Goal: Task Accomplishment & Management: Complete application form

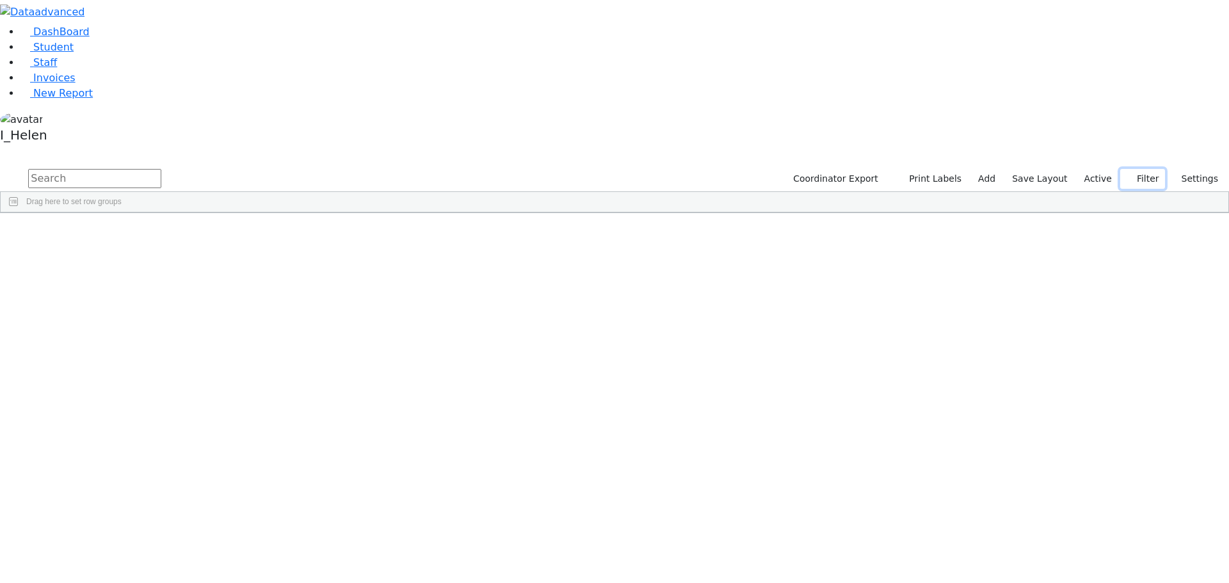
click at [1153, 169] on button "Filter" at bounding box center [1142, 179] width 45 height 20
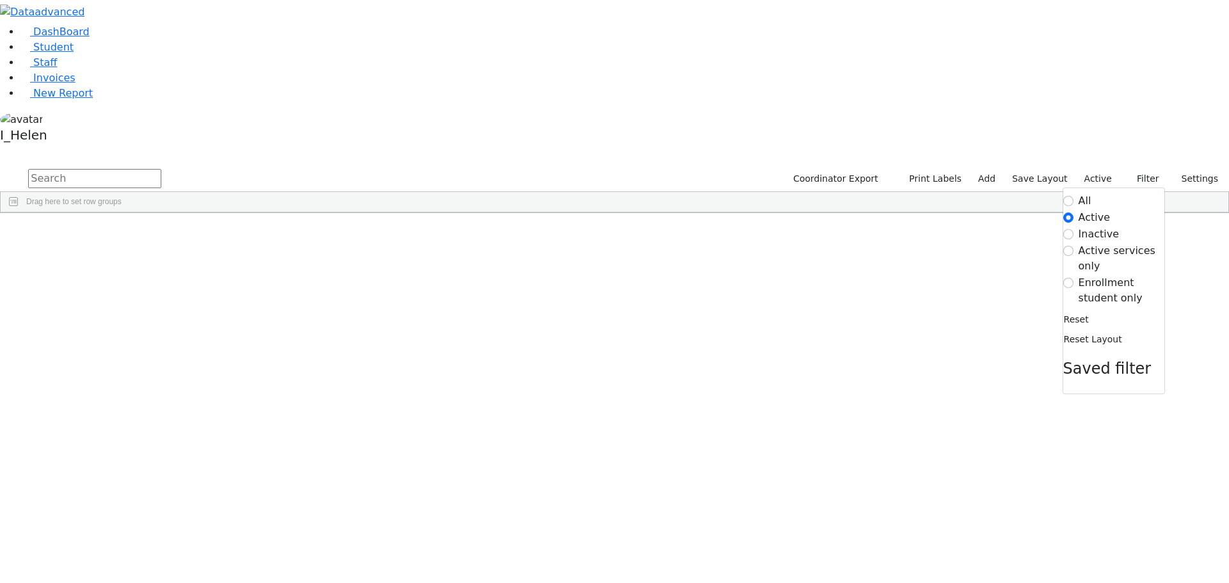
click at [1100, 275] on label "Enrollment student only" at bounding box center [1121, 290] width 86 height 31
click at [1073, 278] on input "Enrollment student only" at bounding box center [1068, 283] width 10 height 10
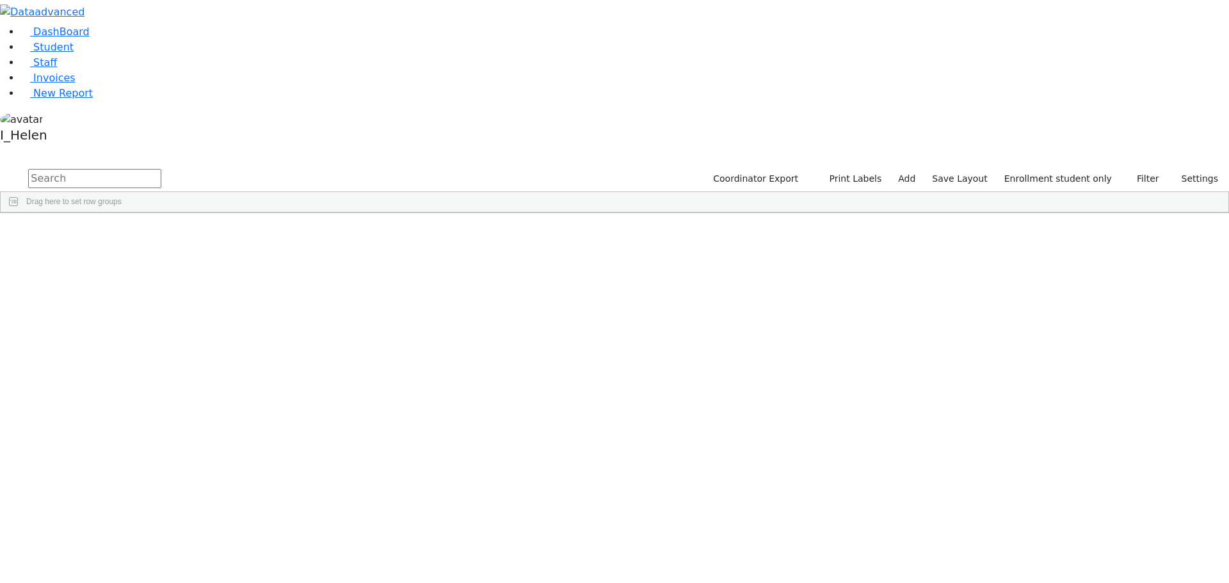
click at [152, 431] on div "Fisher" at bounding box center [114, 440] width 75 height 18
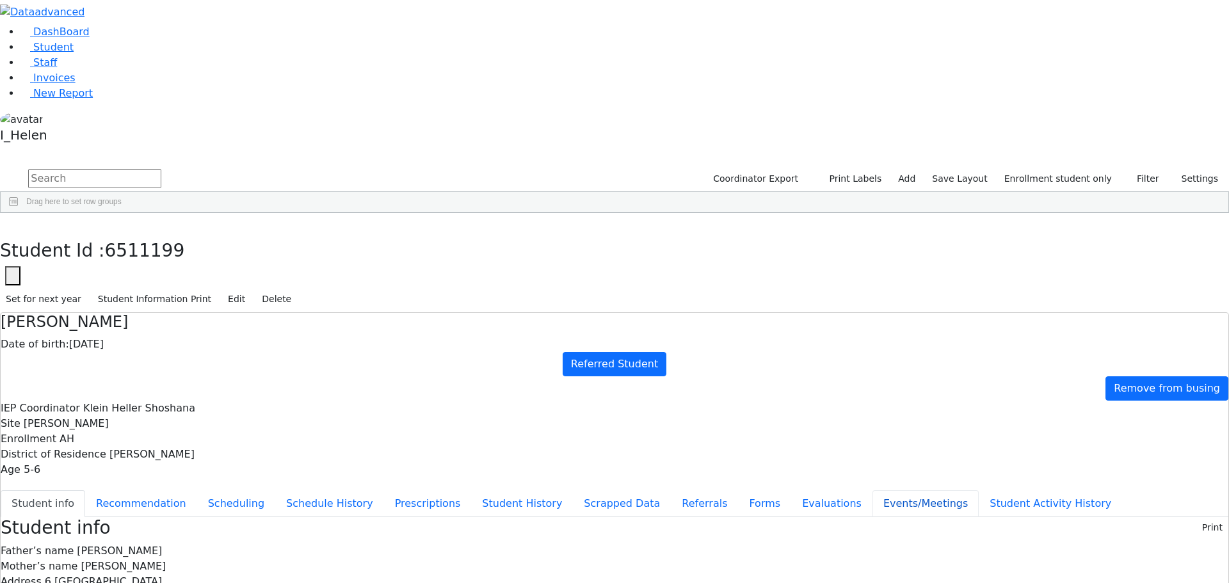
click at [872, 490] on button "Events/Meetings" at bounding box center [925, 503] width 106 height 27
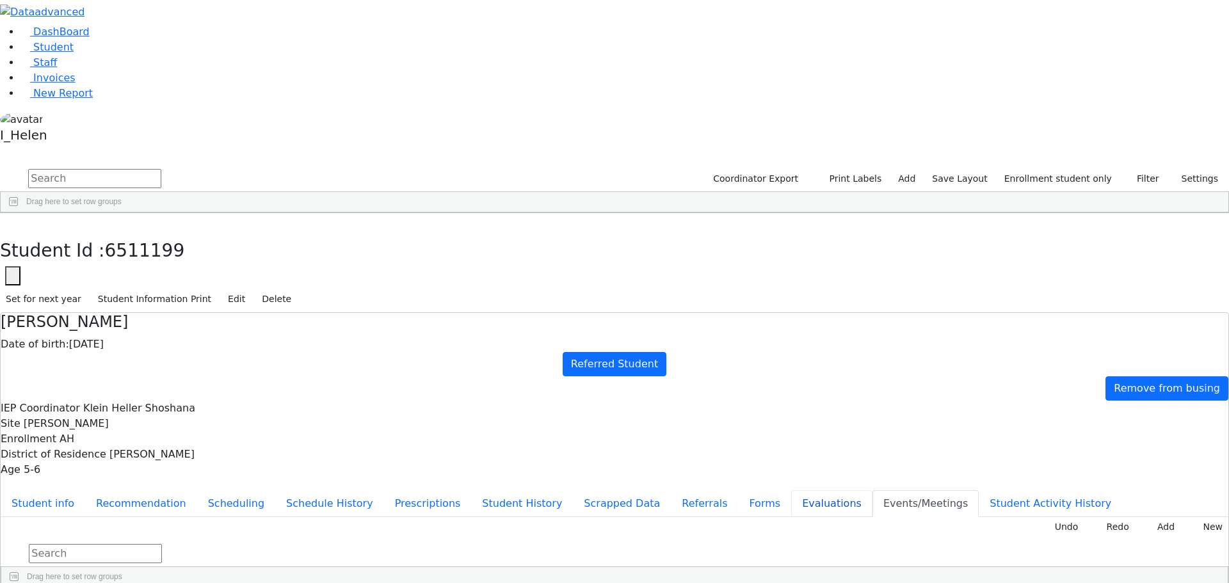
click at [791, 490] on button "Evaluations" at bounding box center [831, 503] width 81 height 27
click at [872, 490] on button "Events/Meetings" at bounding box center [925, 503] width 106 height 27
click at [85, 490] on button "Student info" at bounding box center [43, 503] width 84 height 27
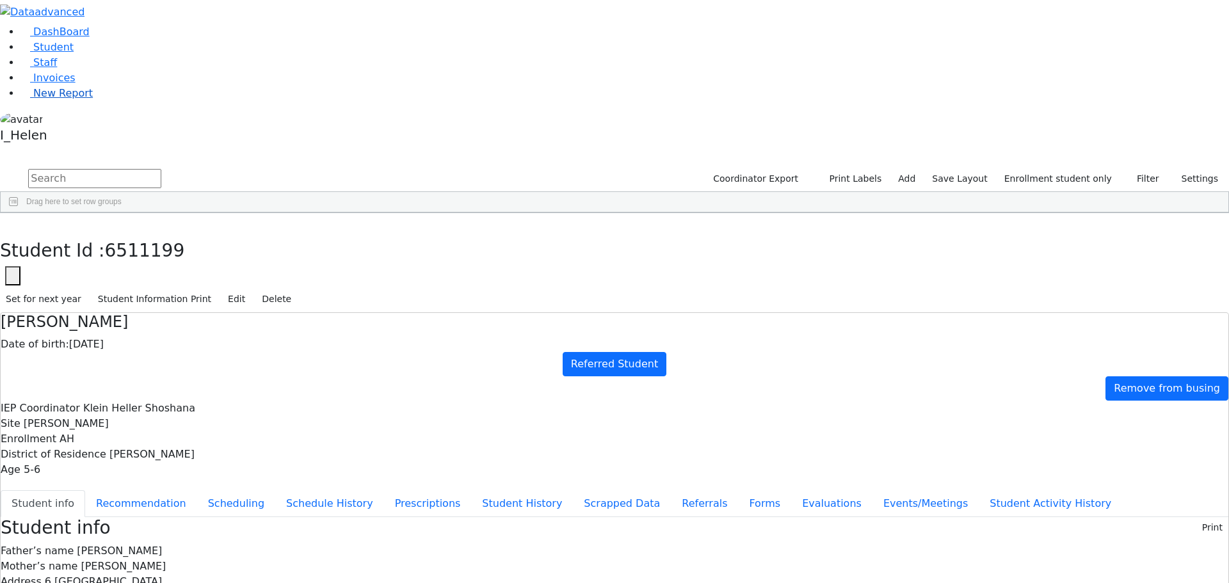
click at [63, 99] on span "New Report" at bounding box center [63, 93] width 60 height 12
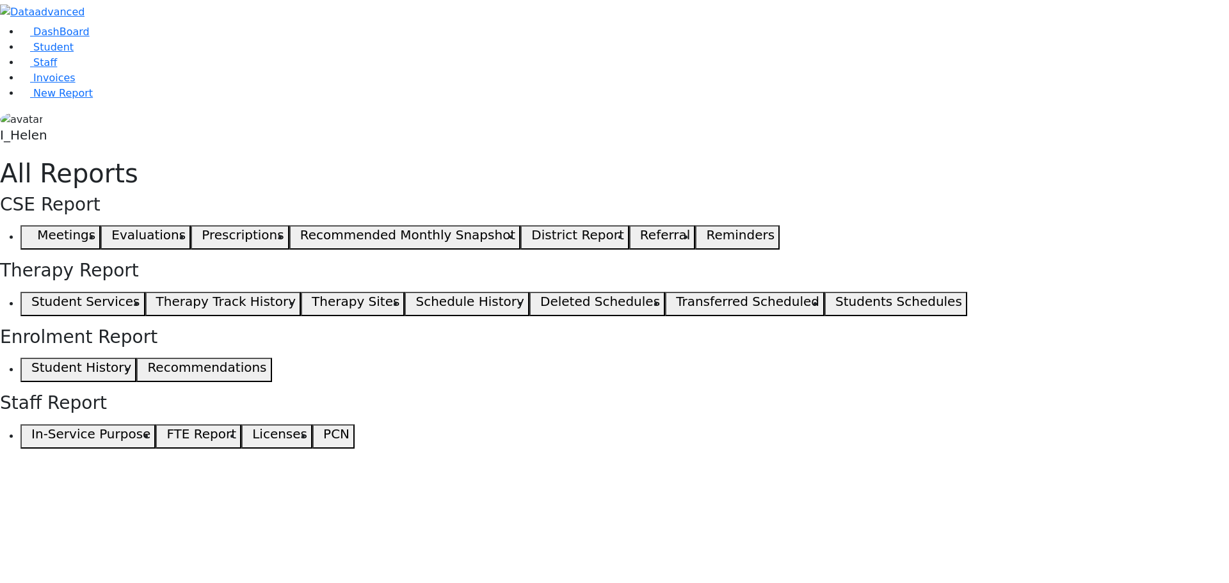
click at [31, 234] on icon "button" at bounding box center [29, 237] width 6 height 6
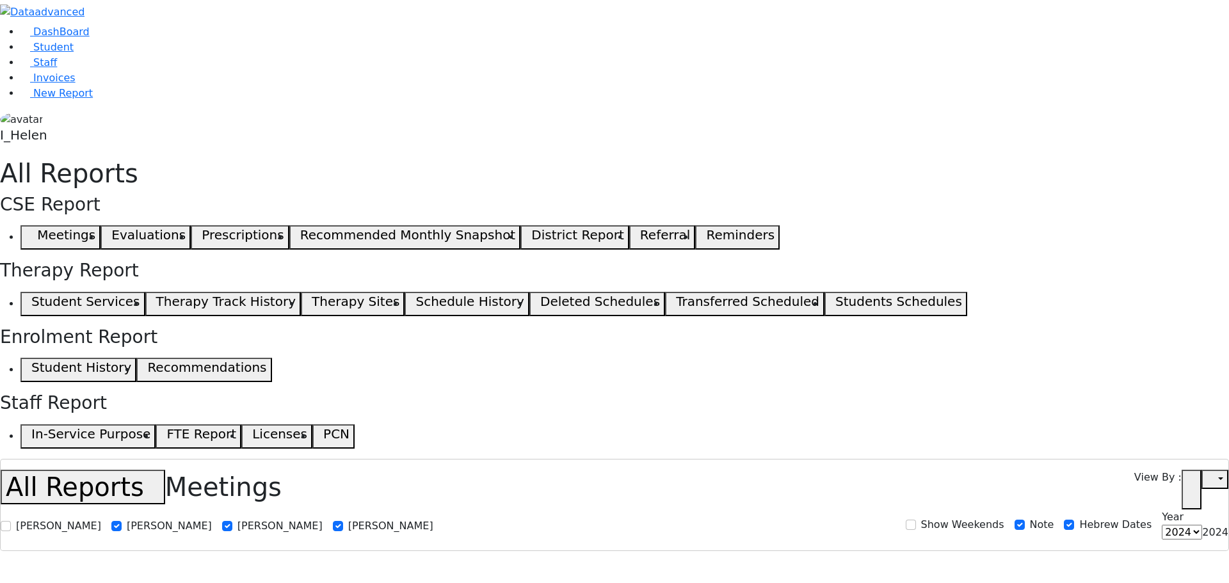
select select
click at [54, 53] on span "Student" at bounding box center [53, 47] width 40 height 12
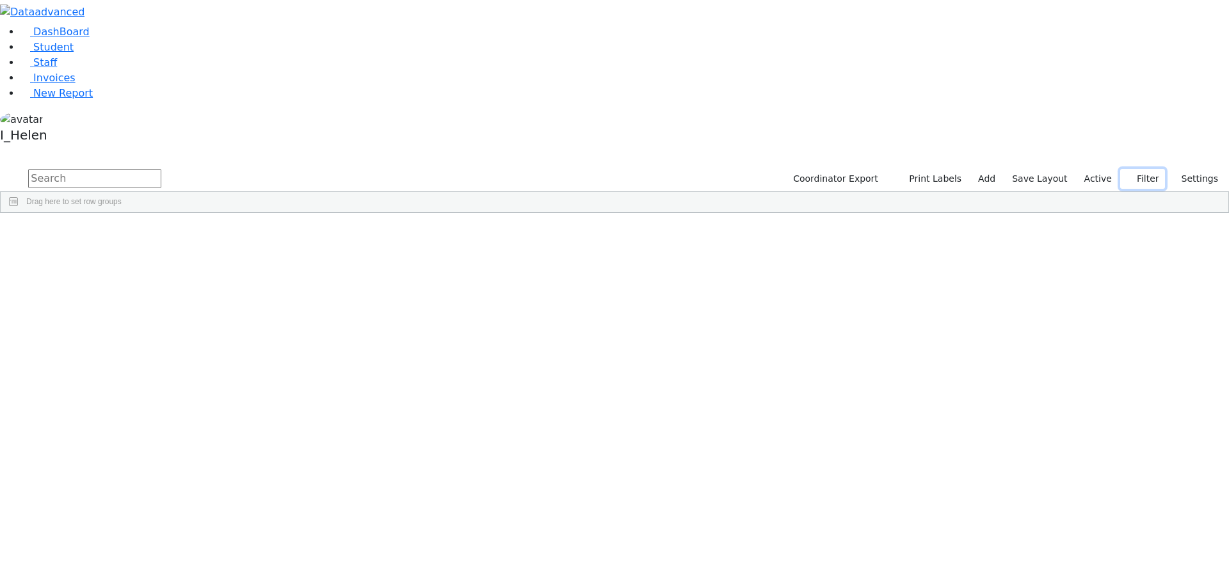
click at [1126, 175] on use "button" at bounding box center [1126, 175] width 0 height 0
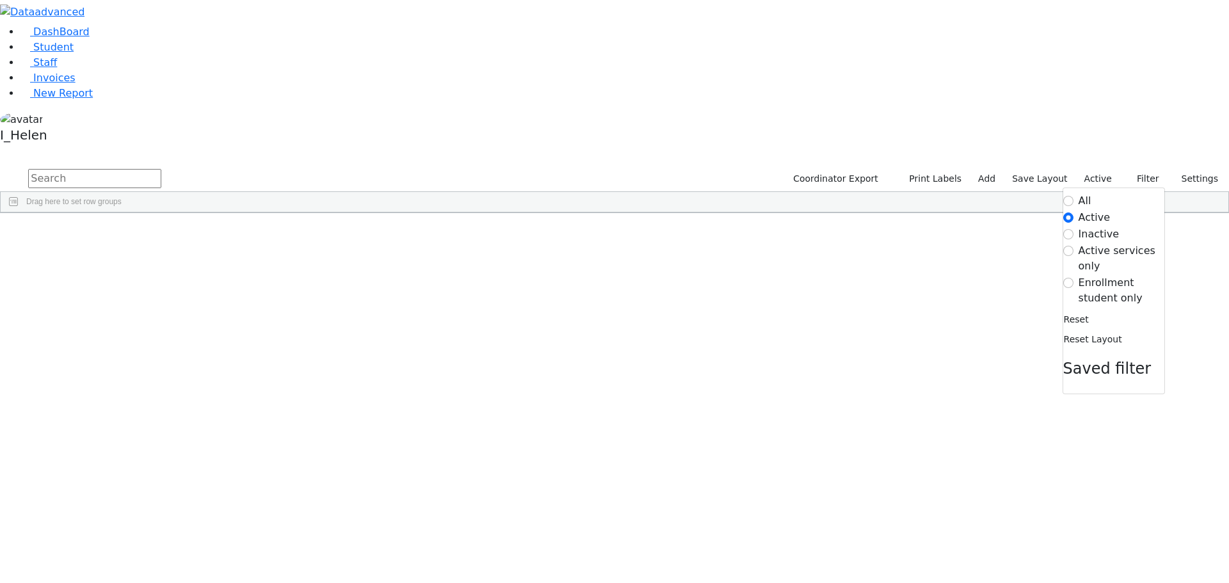
click at [1106, 275] on label "Enrollment student only" at bounding box center [1121, 290] width 86 height 31
click at [1073, 278] on input "Enrollment student only" at bounding box center [1068, 283] width 10 height 10
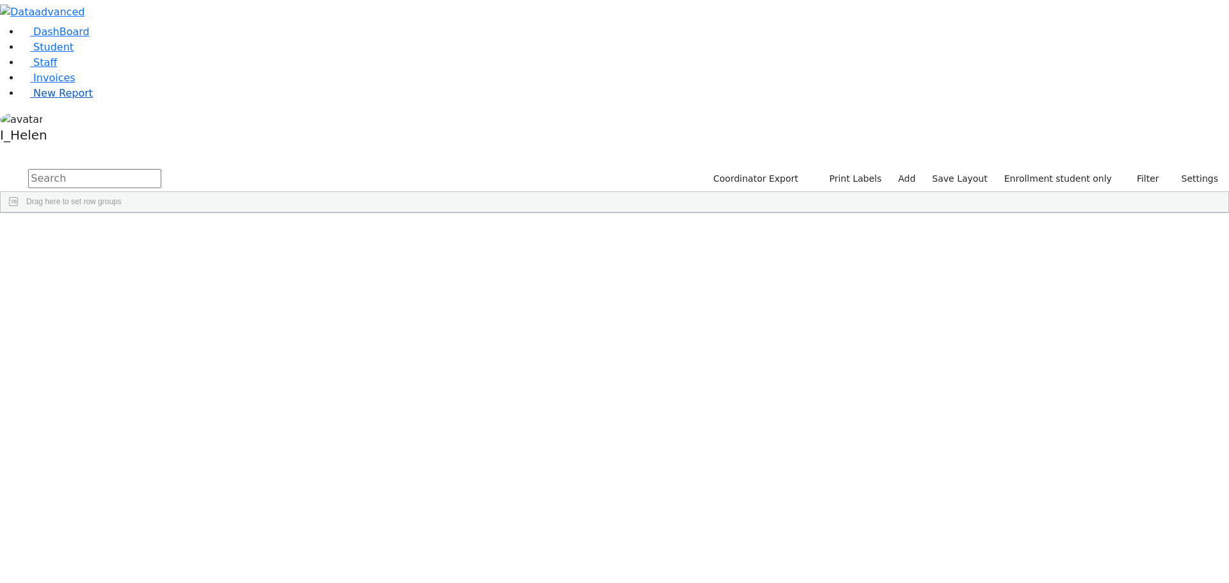
click at [63, 99] on span "New Report" at bounding box center [63, 93] width 60 height 12
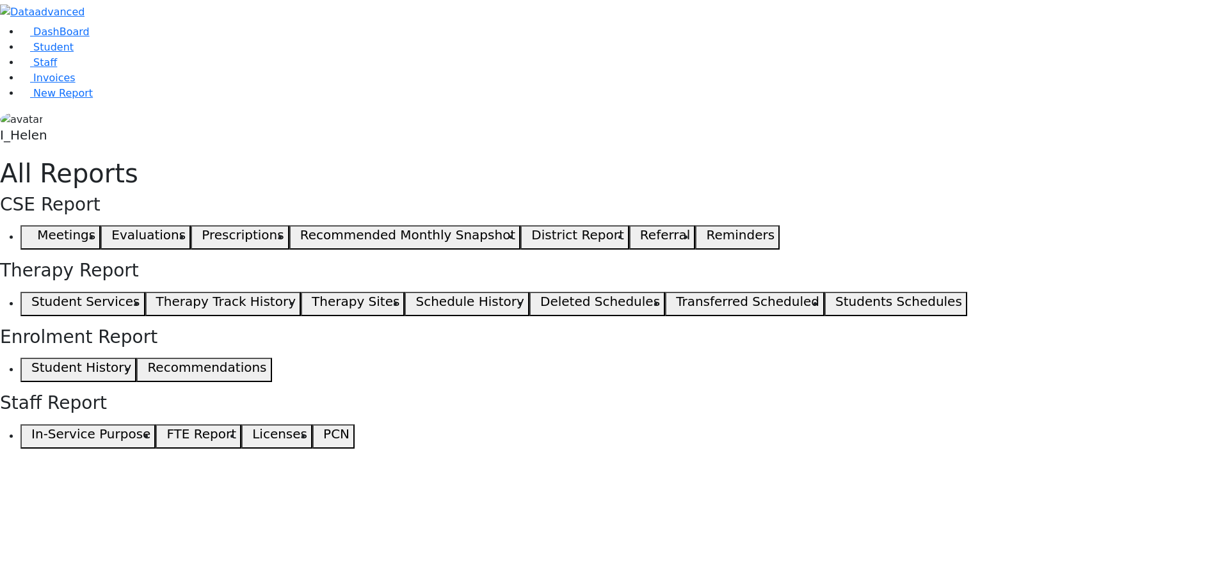
click at [26, 234] on use "button" at bounding box center [26, 234] width 0 height 0
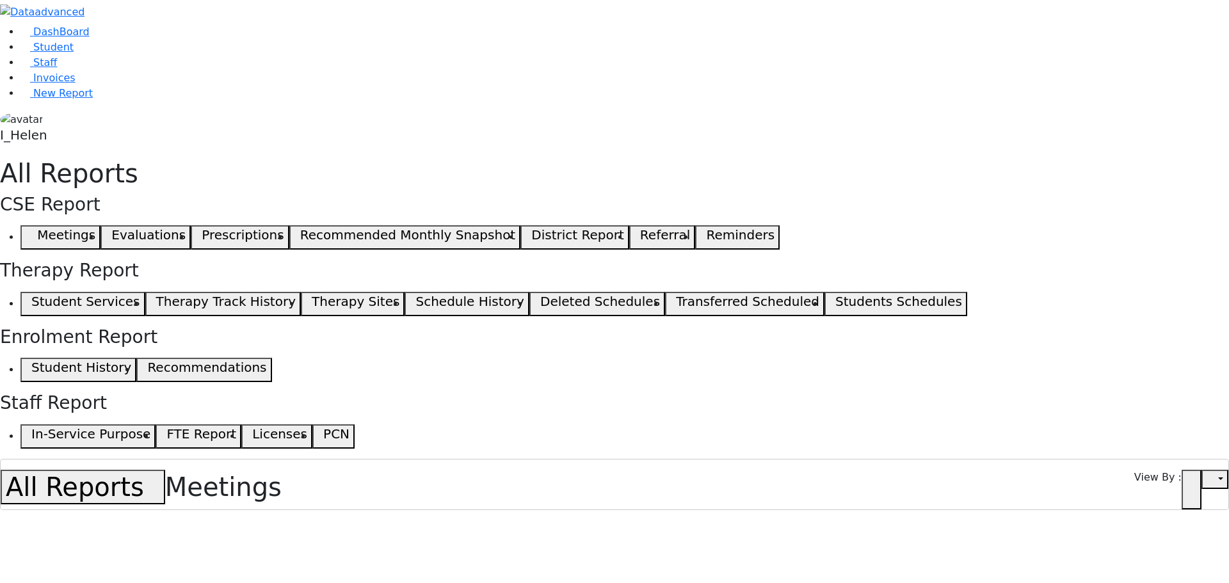
select select
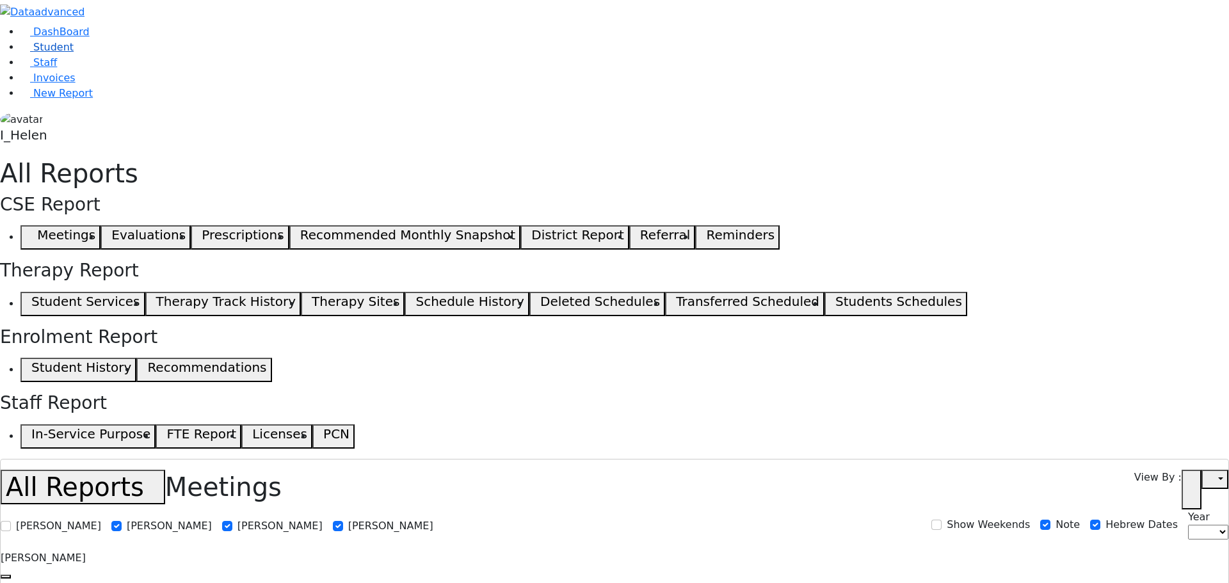
click at [33, 53] on span "Student" at bounding box center [53, 47] width 40 height 12
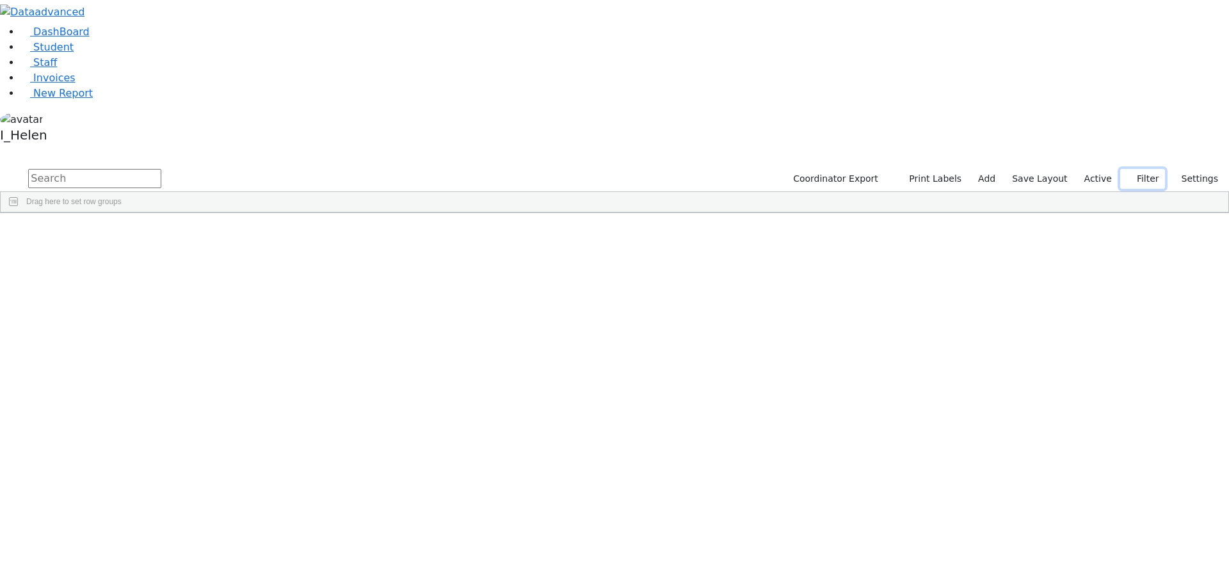
click at [1137, 169] on button "Filter" at bounding box center [1142, 179] width 45 height 20
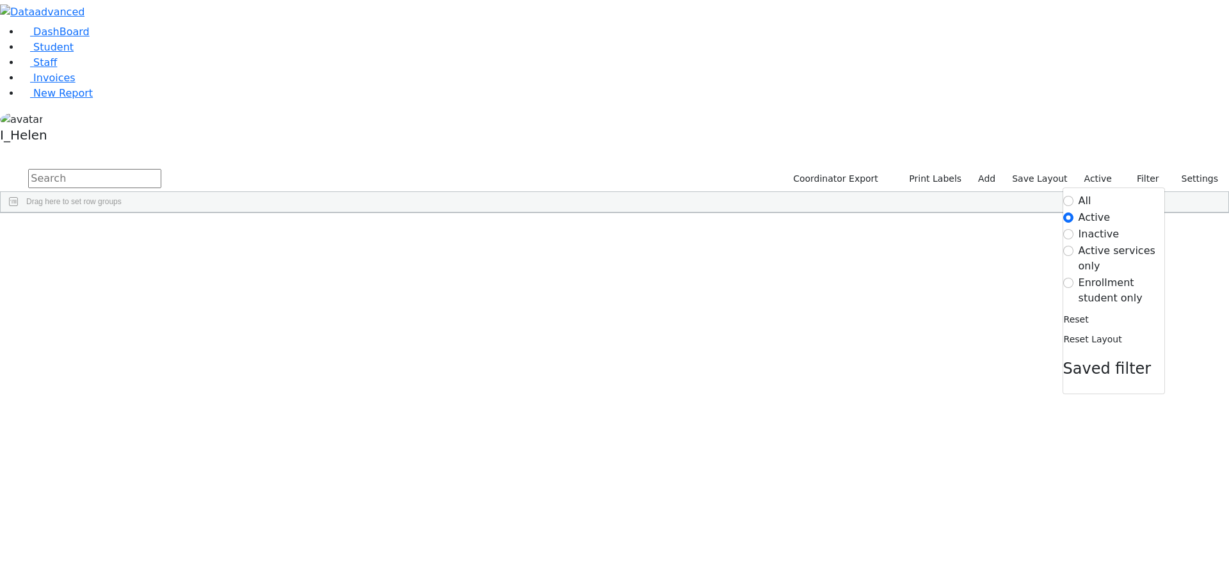
click at [1126, 275] on label "Enrollment student only" at bounding box center [1121, 290] width 86 height 31
click at [1073, 278] on input "Enrollment student only" at bounding box center [1068, 283] width 10 height 10
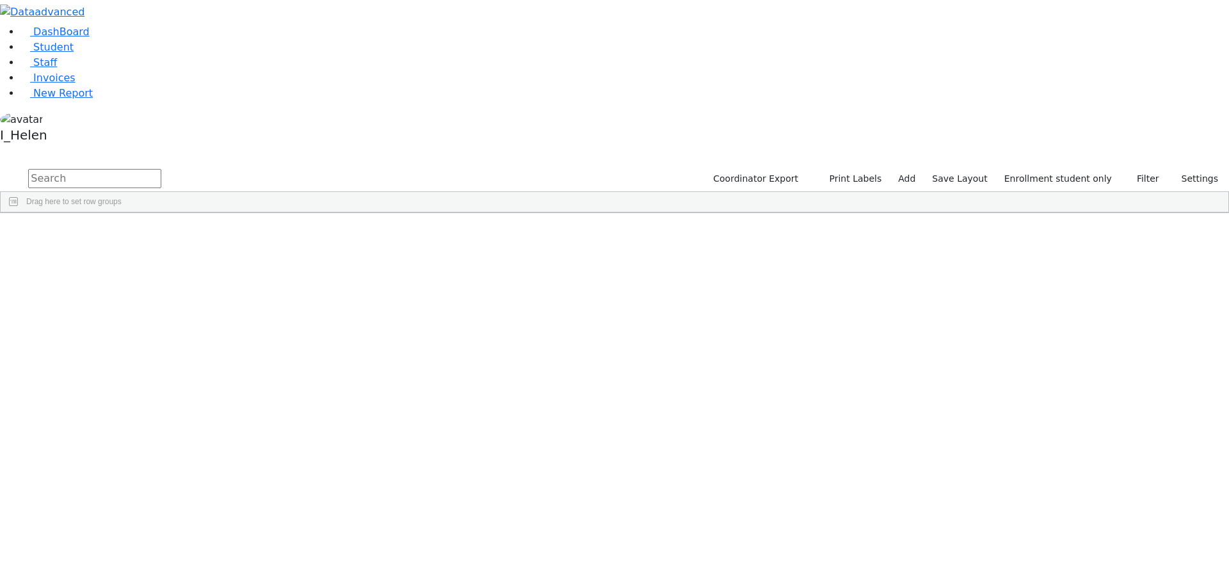
click at [227, 431] on div "Gedalya" at bounding box center [189, 440] width 75 height 18
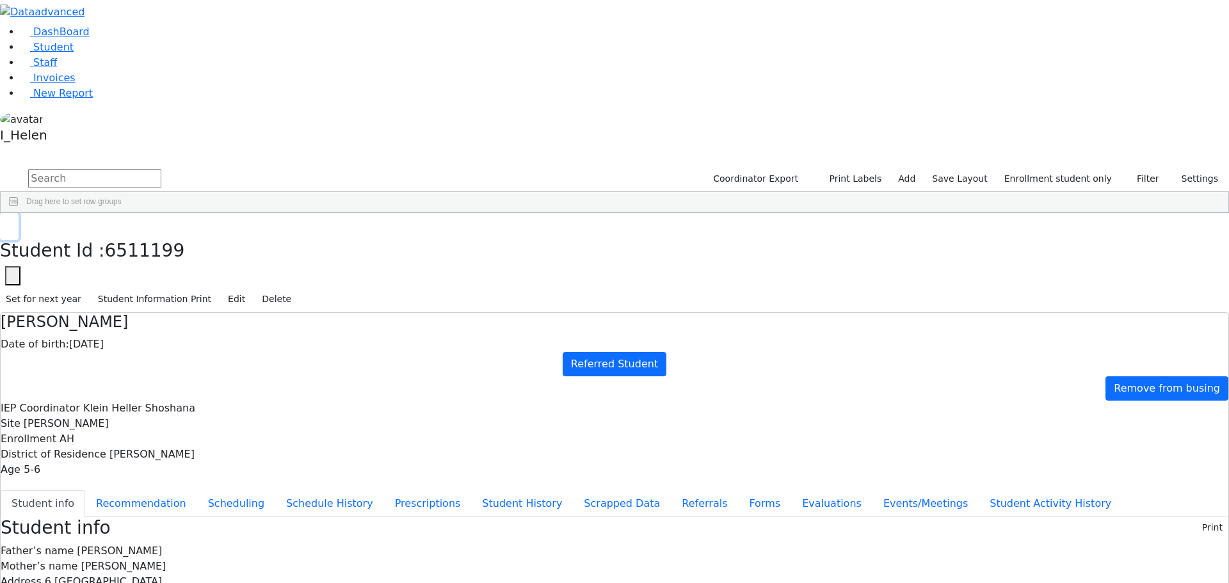
click at [19, 213] on button "button" at bounding box center [9, 226] width 19 height 27
click at [921, 169] on link "Add" at bounding box center [906, 179] width 29 height 20
select select "18"
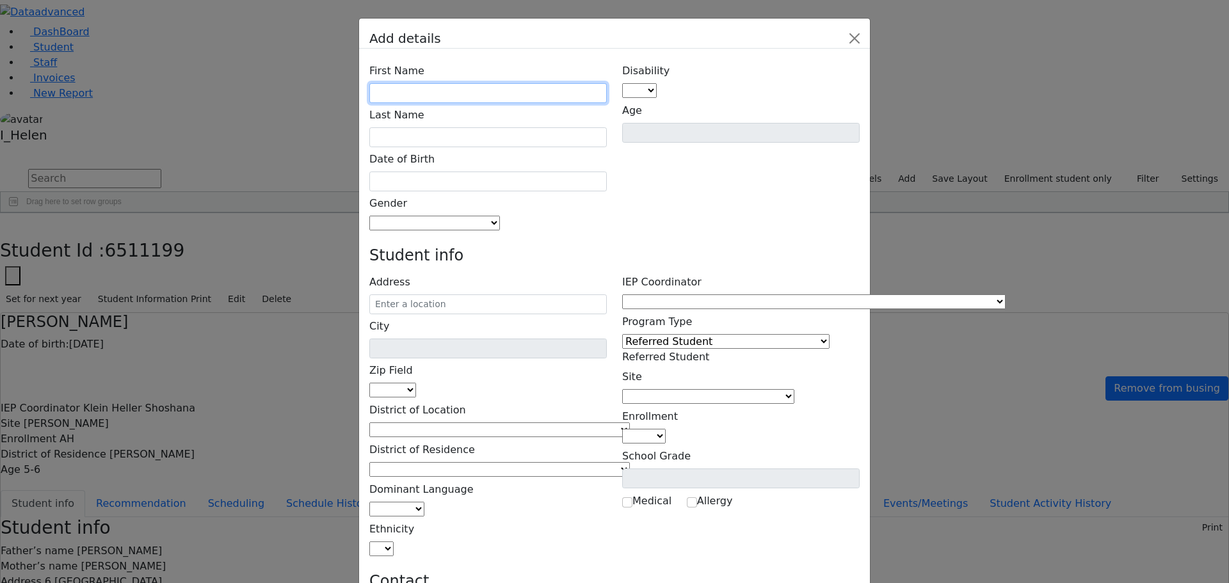
click at [464, 83] on input "text" at bounding box center [487, 93] width 237 height 20
type input "Hershy"
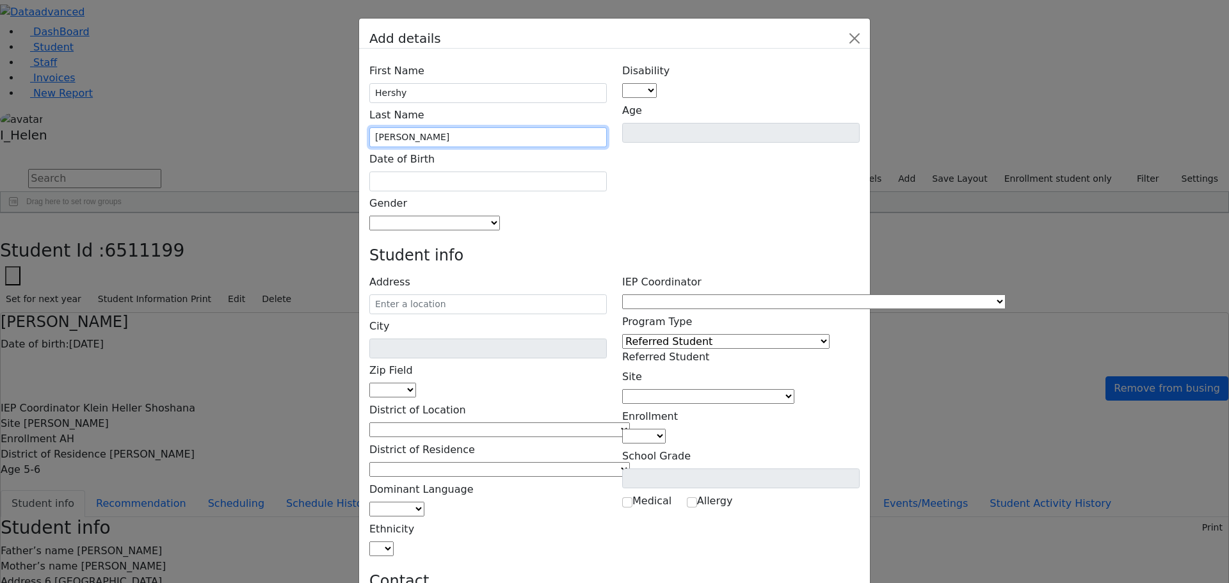
type input "[PERSON_NAME]"
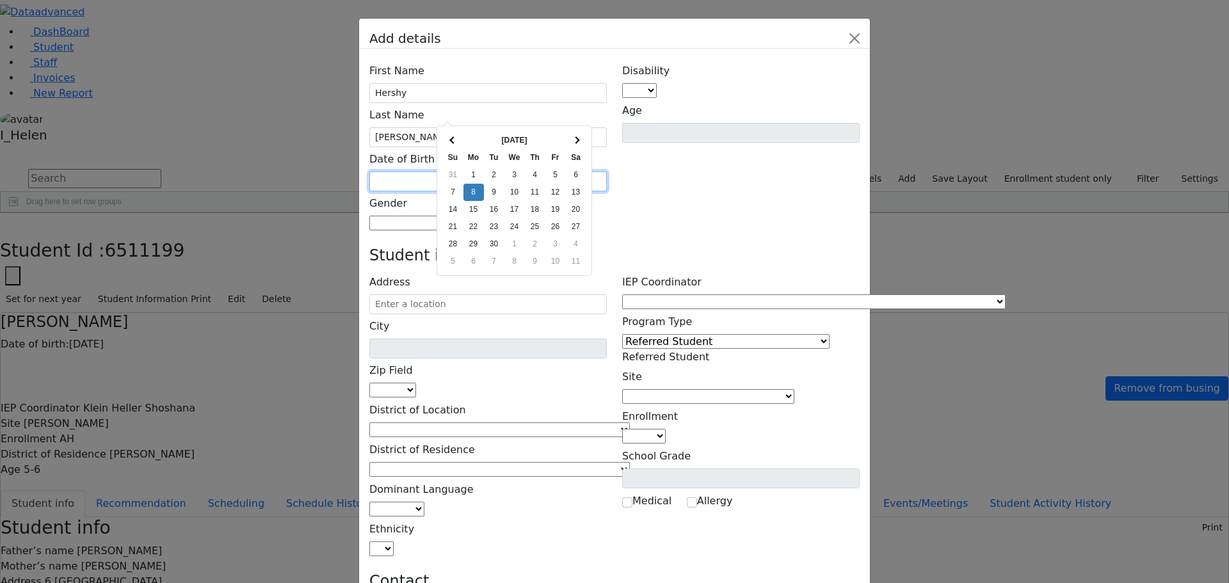
click at [457, 172] on input "text" at bounding box center [487, 182] width 237 height 20
type input "[DATE]"
click at [688, 246] on h4 "Student info" at bounding box center [614, 255] width 490 height 19
click at [500, 217] on span at bounding box center [500, 223] width 0 height 12
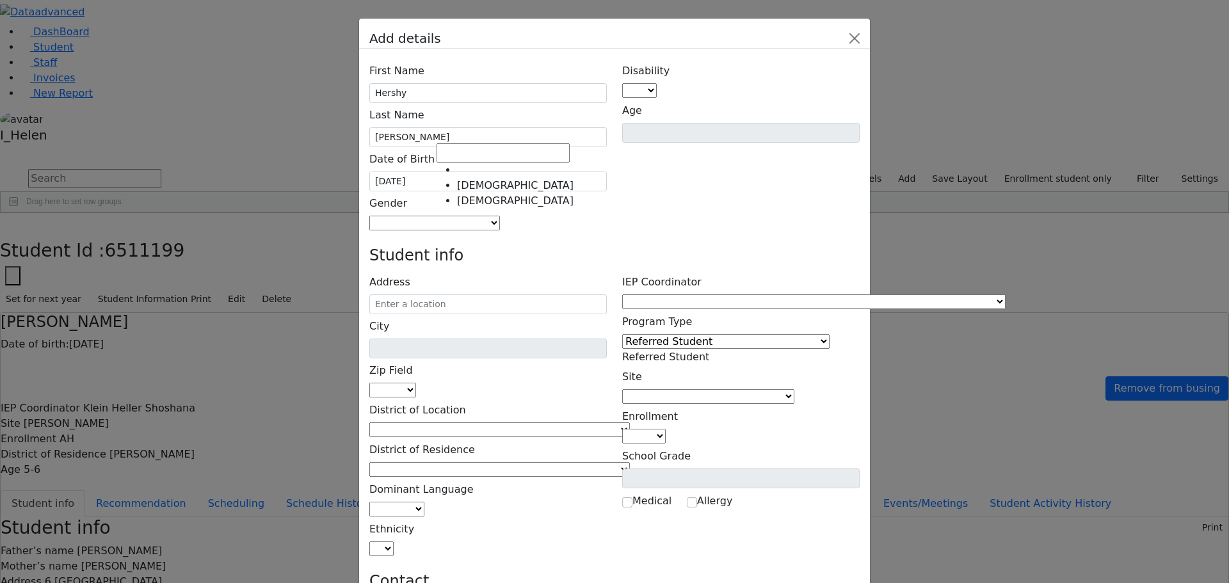
select select "[DEMOGRAPHIC_DATA]"
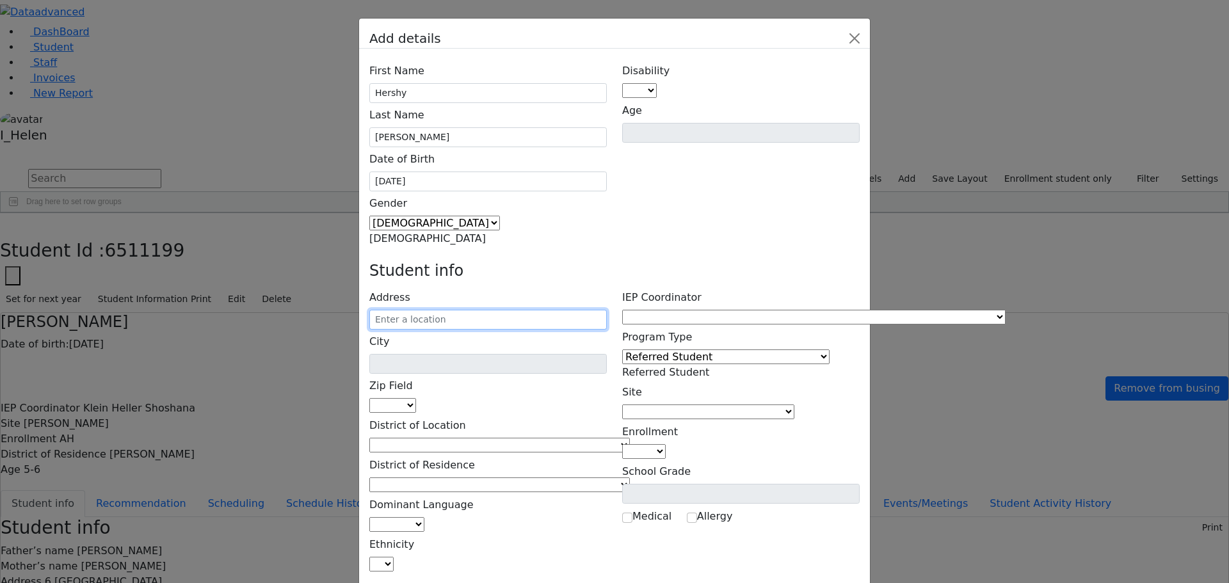
click at [485, 310] on input "text" at bounding box center [487, 320] width 237 height 20
type input "[STREET_ADDRESS]"
type input "Monroe"
select select "10950"
click at [533, 310] on input "[STREET_ADDRESS]" at bounding box center [487, 320] width 237 height 20
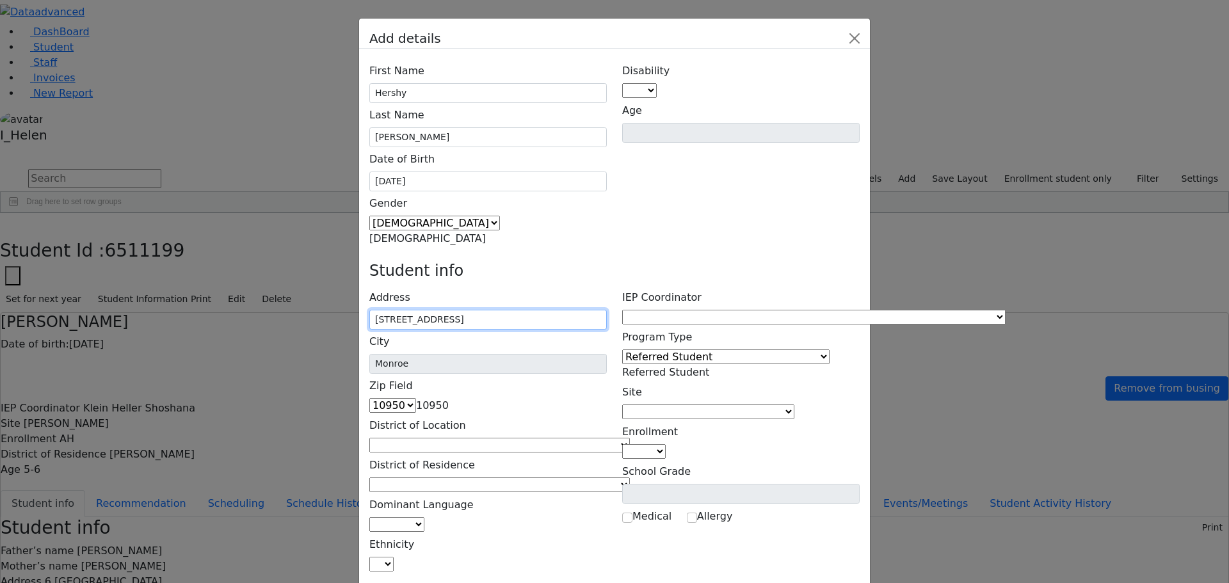
type input "[STREET_ADDRESS]"
drag, startPoint x: 632, startPoint y: 131, endPoint x: 545, endPoint y: 191, distance: 106.2
click at [631, 136] on div "Disability AU DC ED EI ERS HI ID LD MD MR ND OHI OI PD SI SLI TBI VI D Age" at bounding box center [740, 153] width 253 height 188
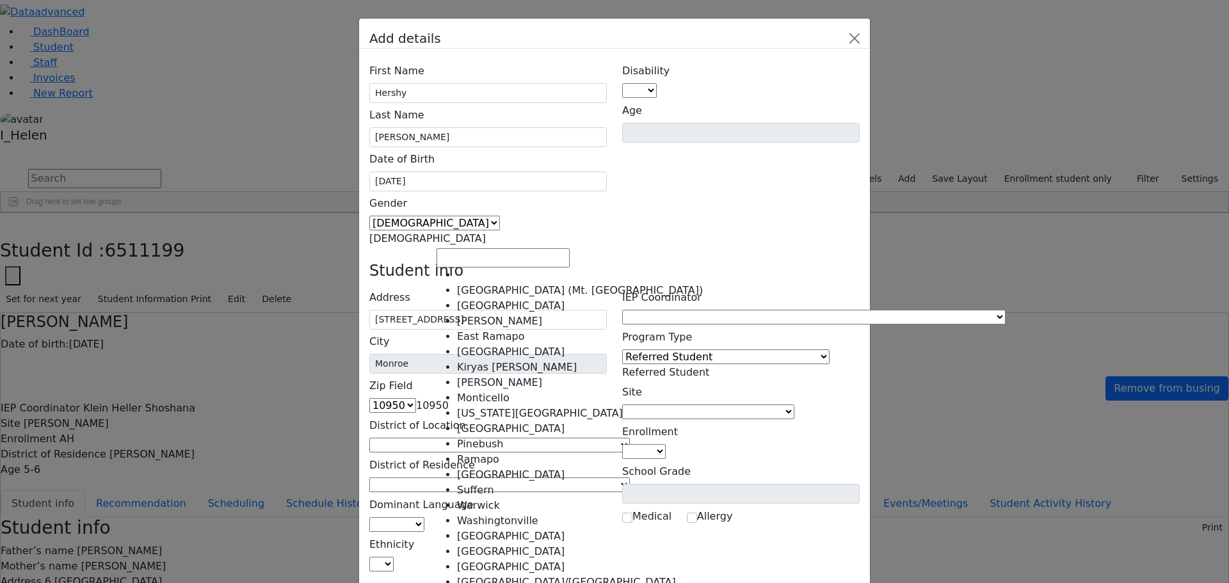
click at [630, 439] on span at bounding box center [630, 445] width 0 height 12
select select "6"
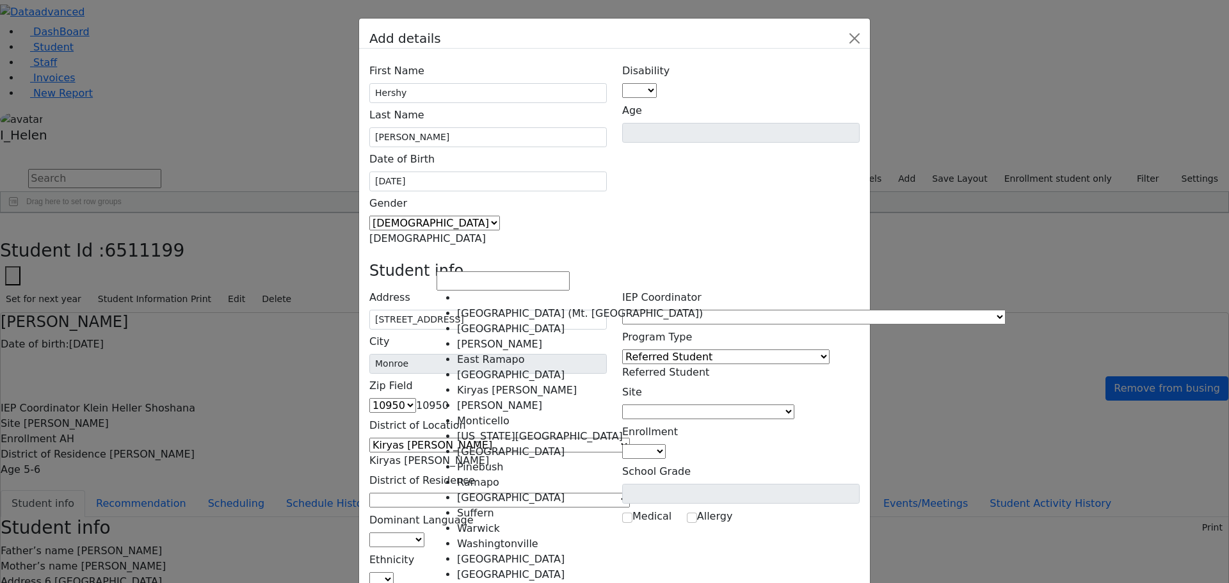
click at [630, 494] on span at bounding box center [630, 500] width 0 height 12
select select "6"
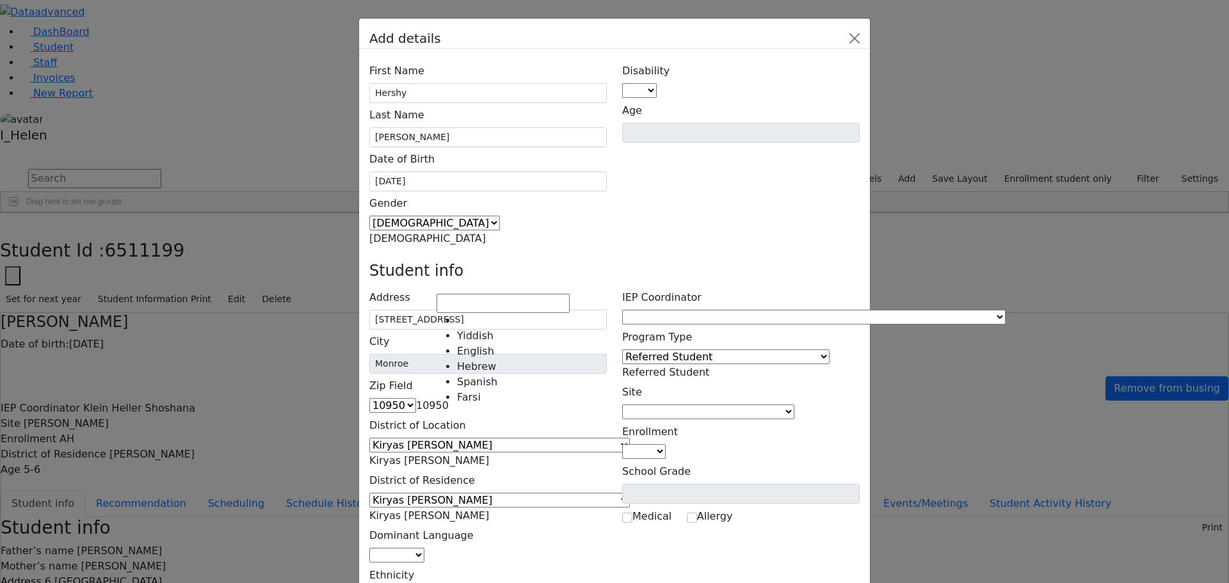
click at [424, 549] on span at bounding box center [424, 555] width 0 height 12
select select "1"
select select "5"
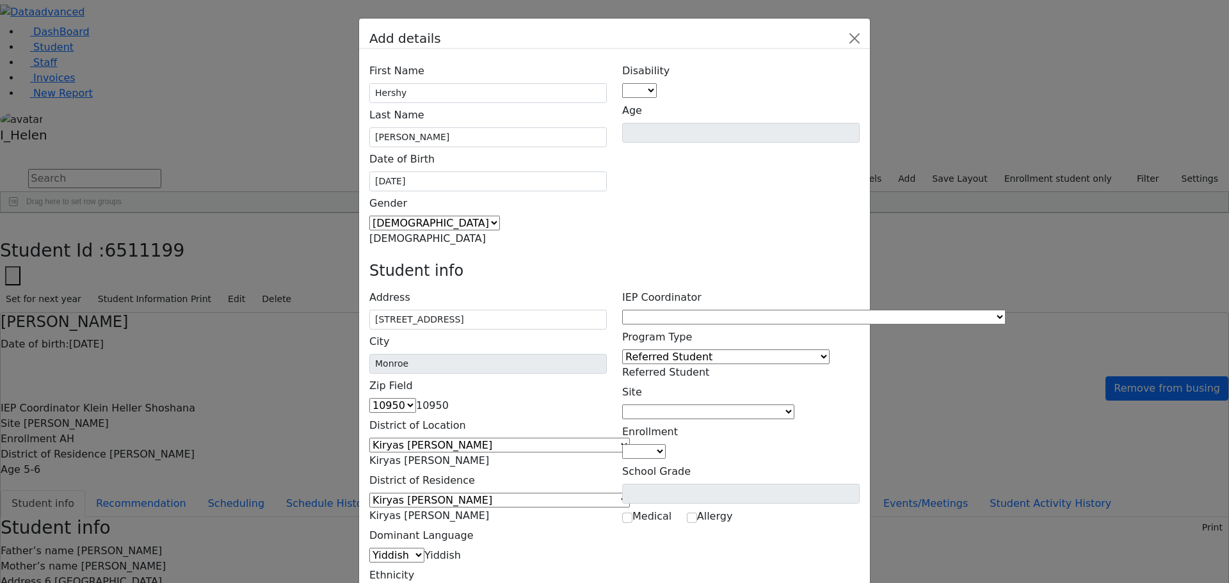
type input "[PERSON_NAME]"
type input "[STREET_ADDRESS]"
type input "[PHONE_NUMBER]"
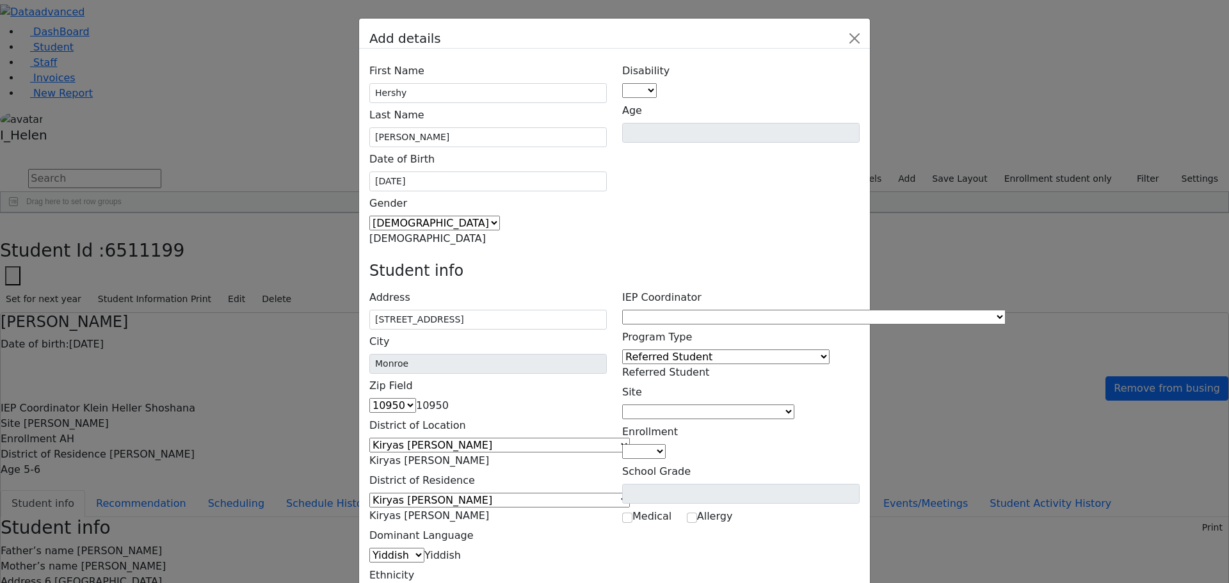
scroll to position [83, 0]
type input "J"
type input "[PERSON_NAME]"
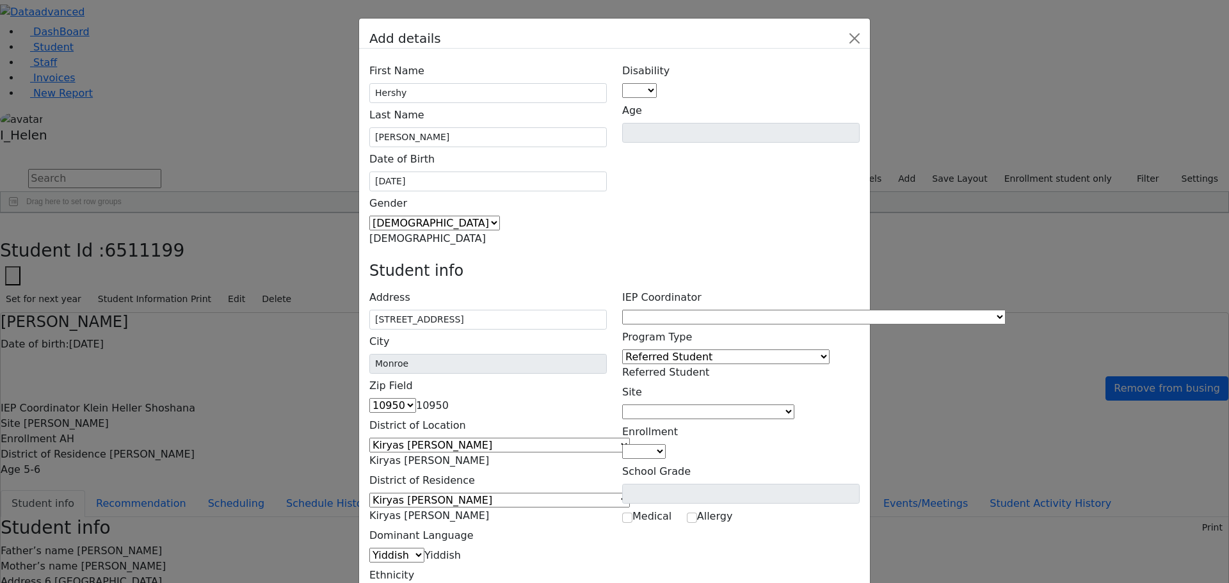
type input "[PHONE_NUMBER]"
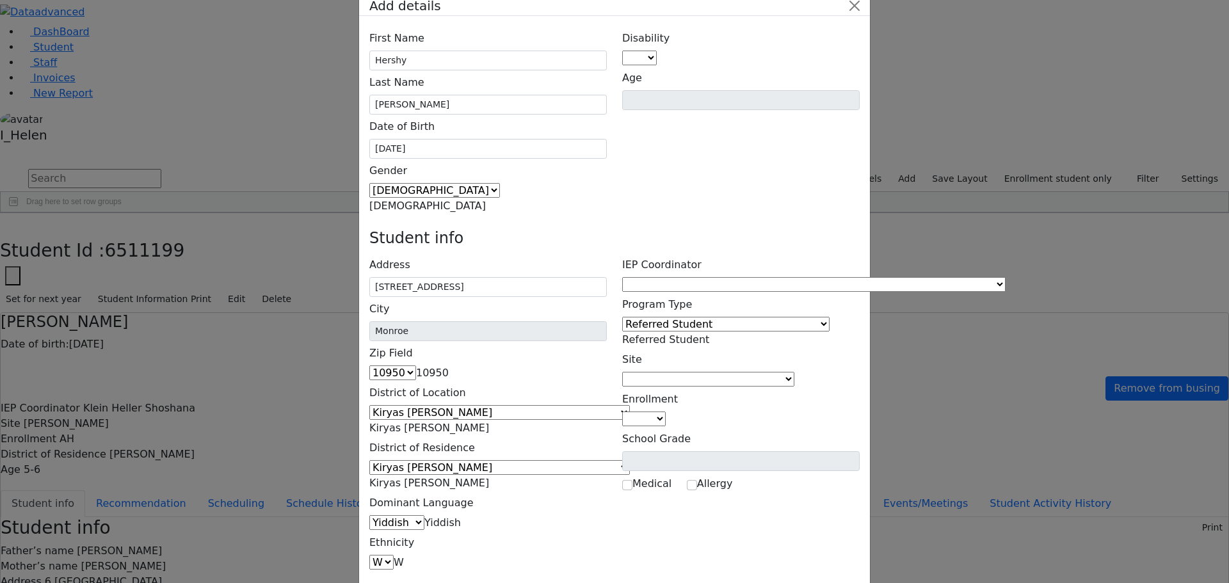
scroll to position [47, 0]
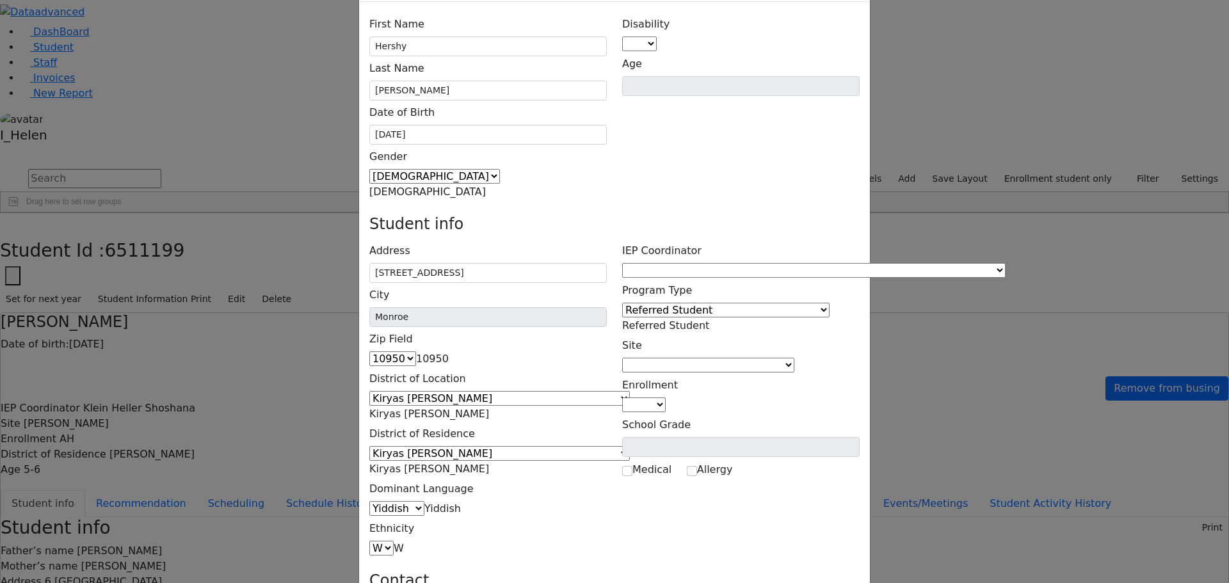
drag, startPoint x: 861, startPoint y: 546, endPoint x: 846, endPoint y: 538, distance: 17.5
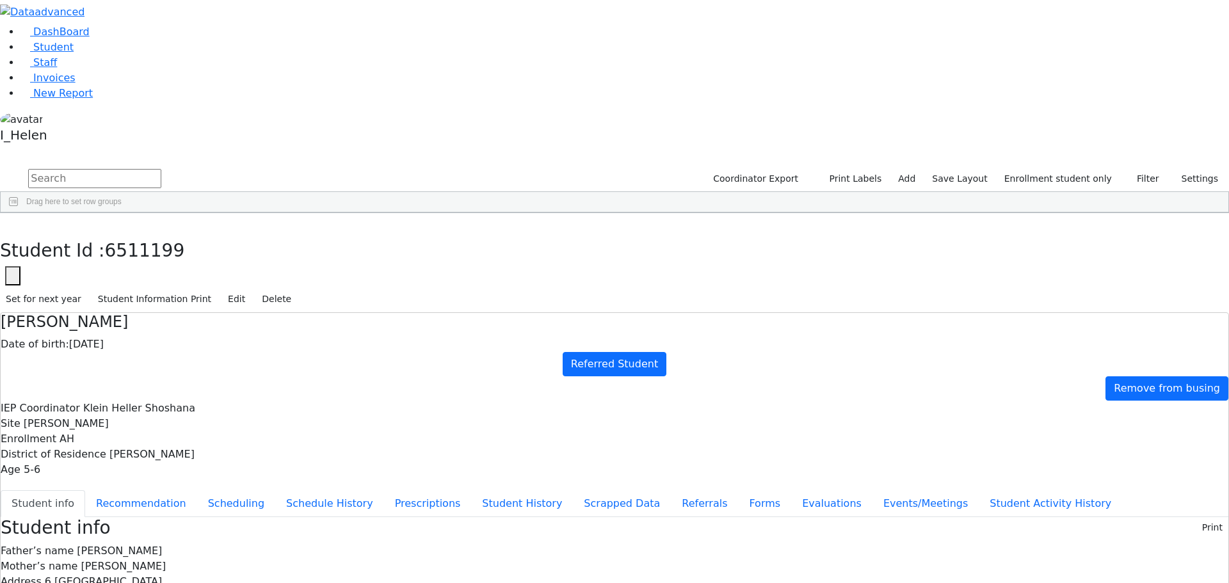
click at [152, 449] on div "[PERSON_NAME]" at bounding box center [114, 458] width 75 height 18
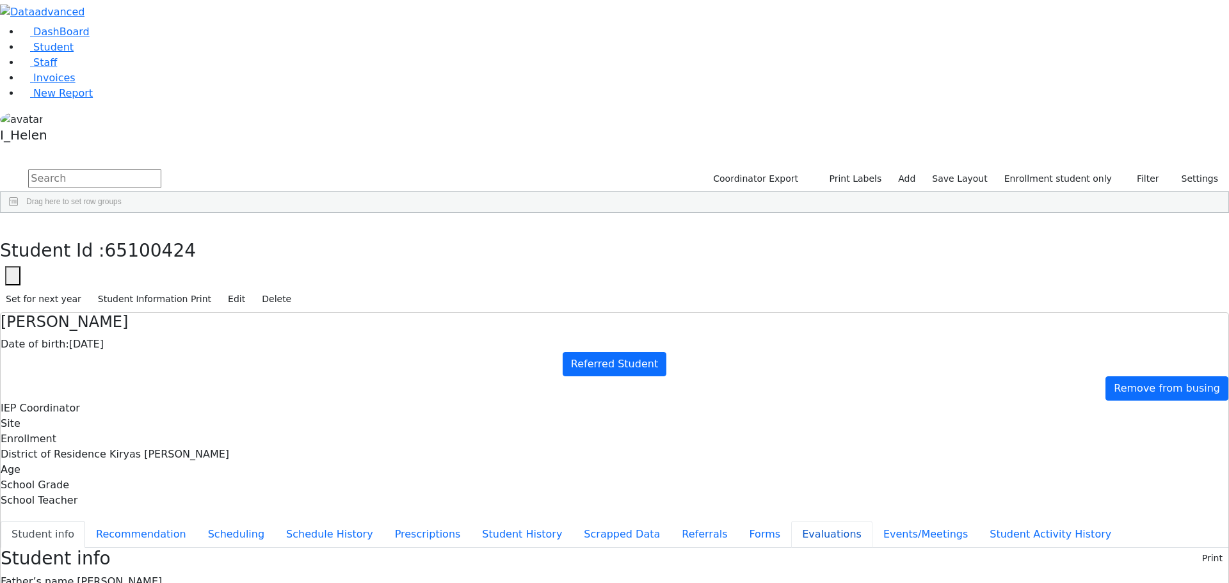
click at [791, 521] on button "Evaluations" at bounding box center [831, 534] width 81 height 27
click at [671, 521] on button "Referrals" at bounding box center [704, 534] width 67 height 27
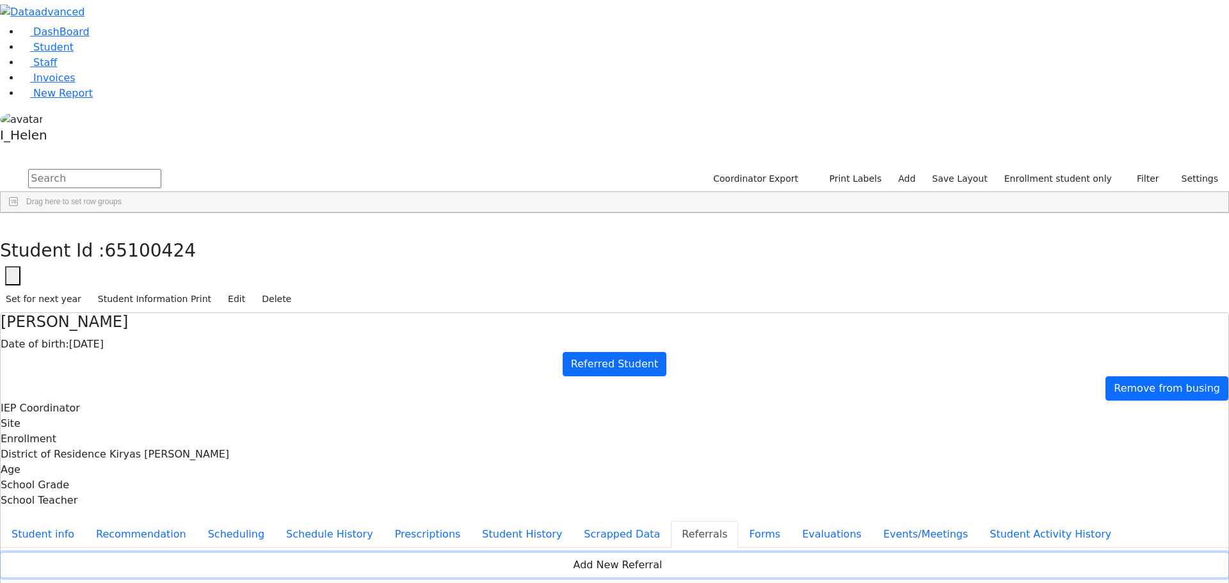
click at [537, 553] on button "Add New Referral" at bounding box center [615, 565] width 1228 height 24
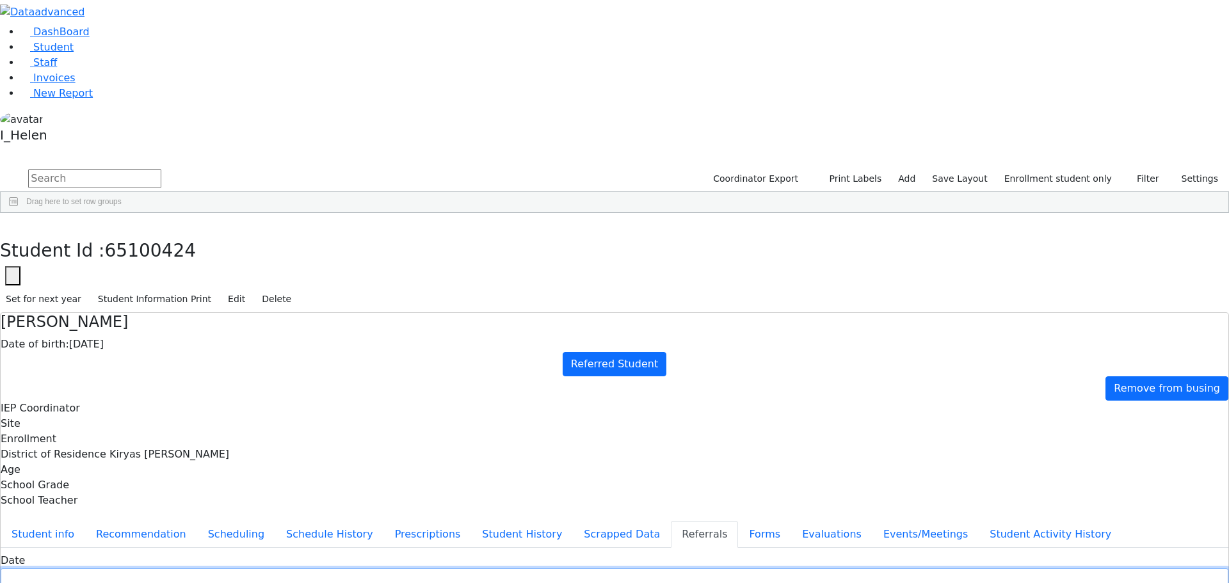
click at [523, 568] on input "text" at bounding box center [615, 578] width 1228 height 20
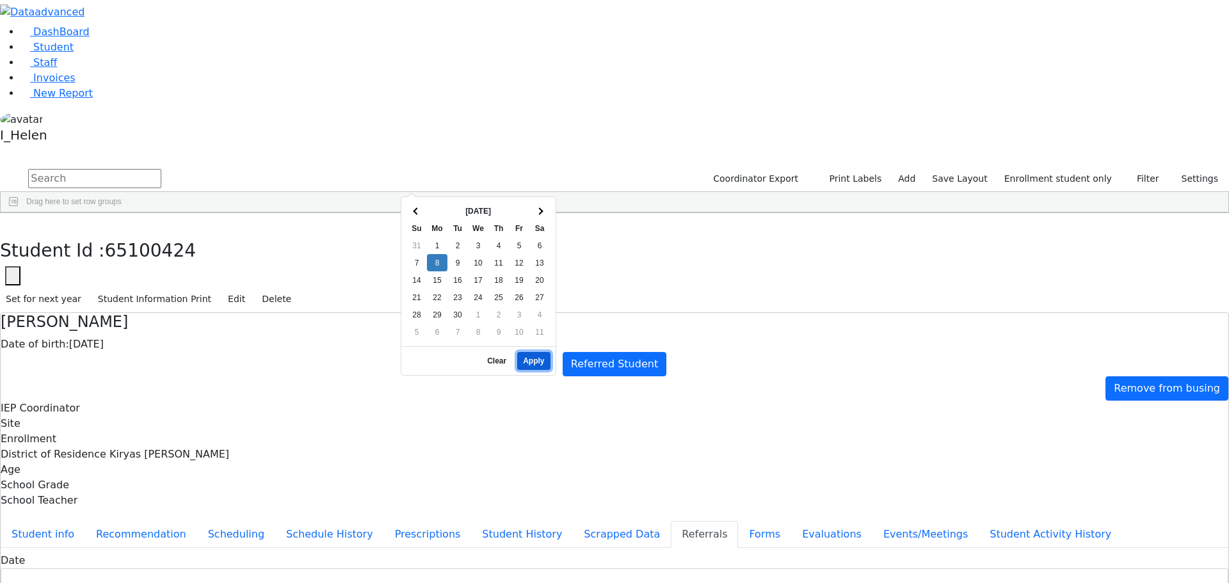
click at [544, 355] on button "Apply" at bounding box center [533, 361] width 33 height 18
type input "[DATE]"
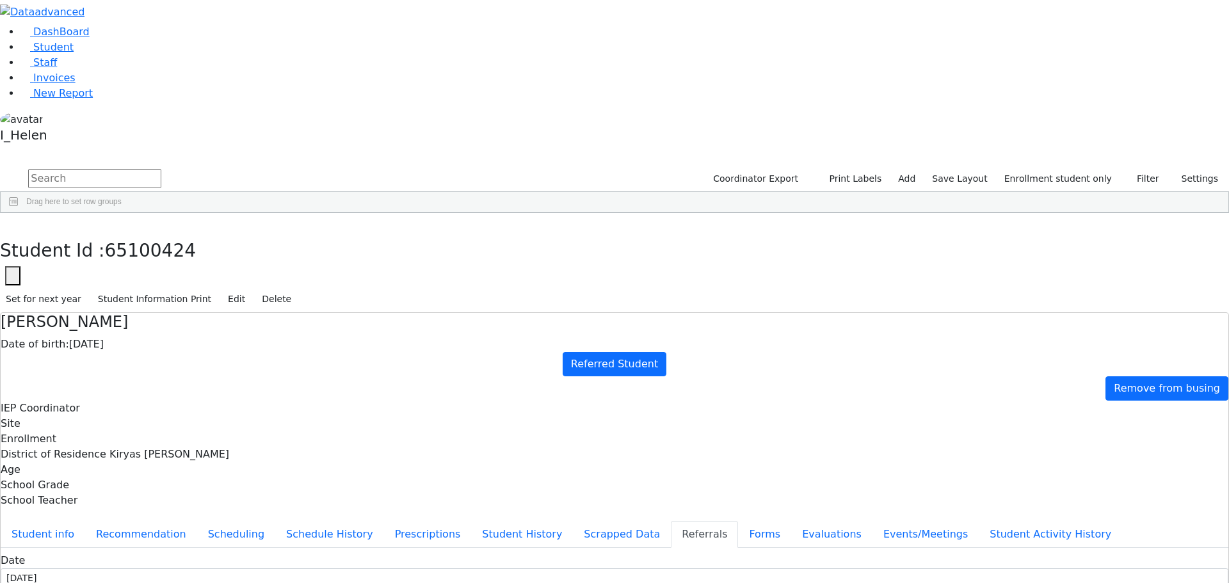
type input "[PERSON_NAME]"
select select "Mother"
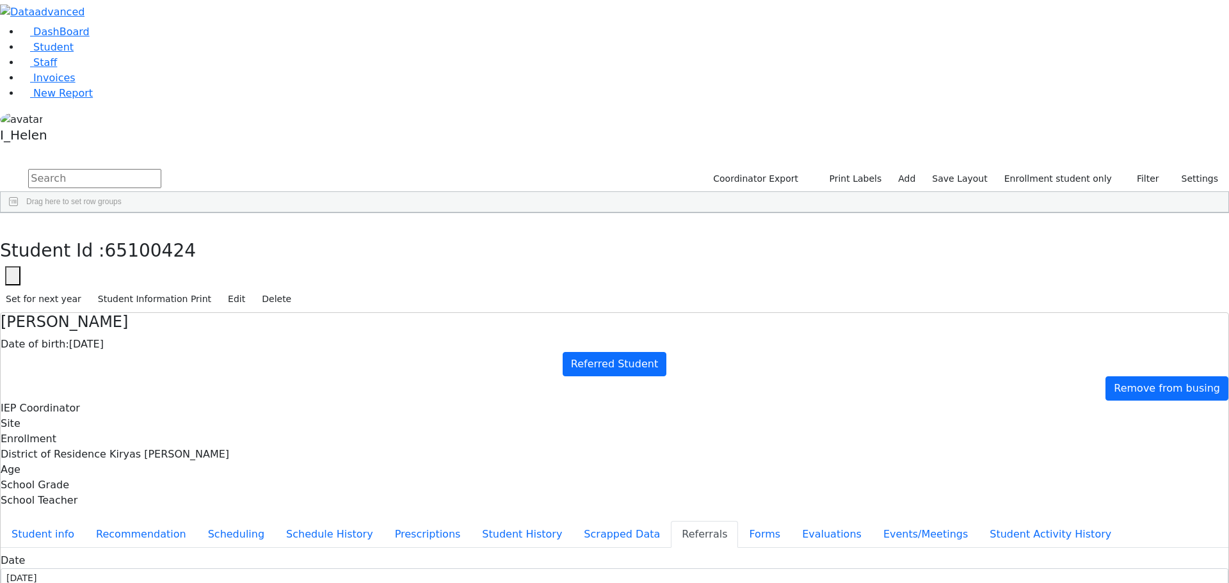
type textarea "[PERSON_NAME] attends Kindergarten, R' [PERSON_NAME] GB bldg."
type textarea "S"
type textarea "[PERSON_NAME] has a short attention span and difficulty with his academics and …"
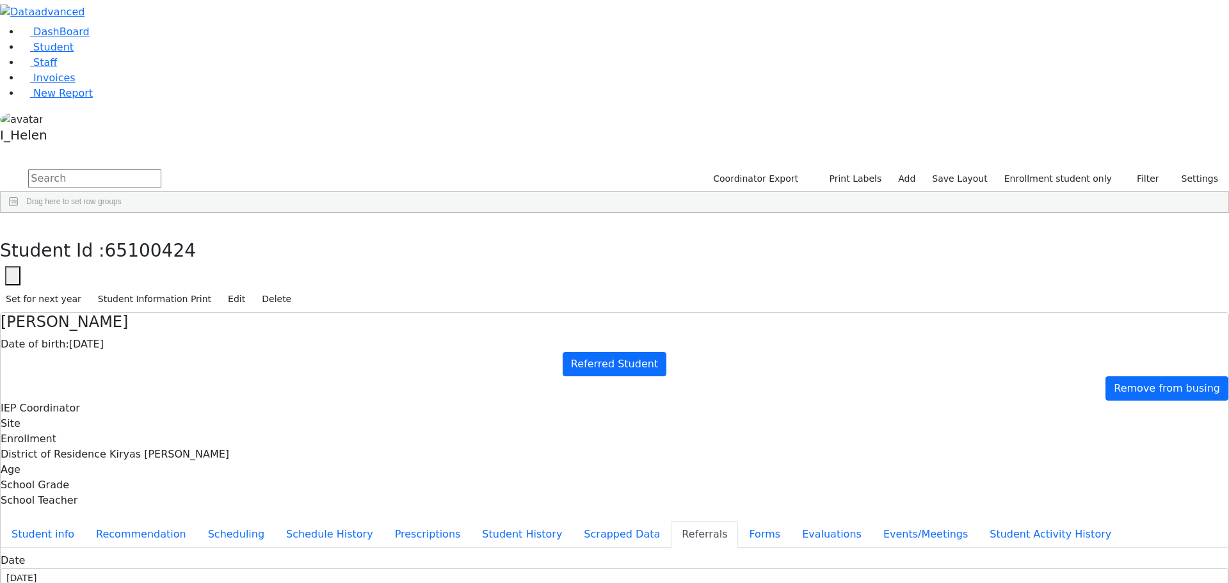
checkbox input "true"
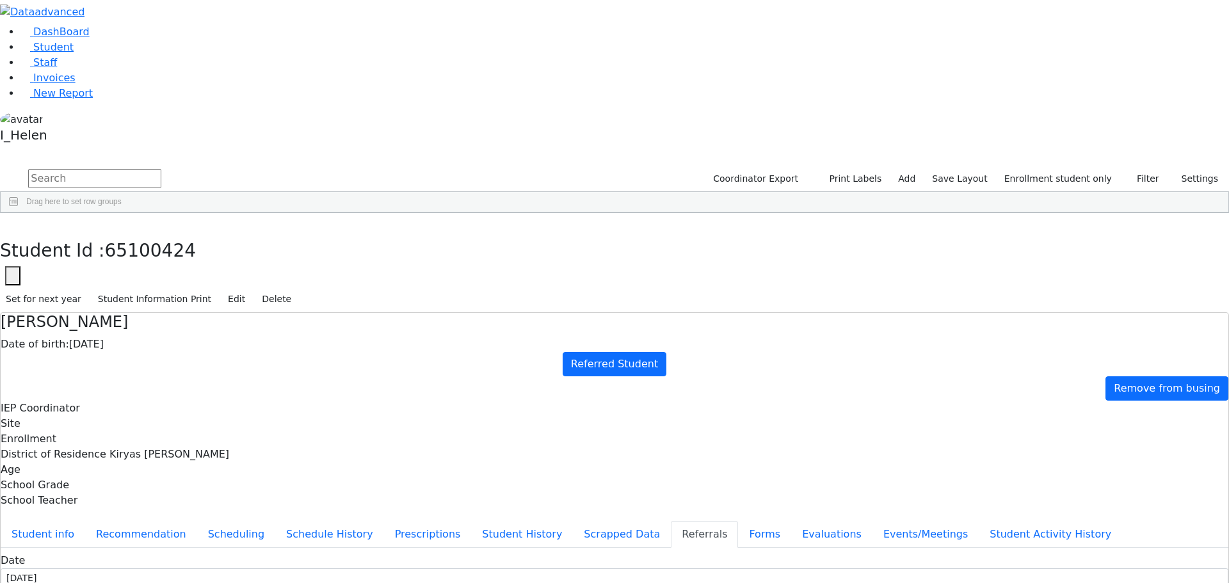
checkbox input "true"
